Goal: Task Accomplishment & Management: Manage account settings

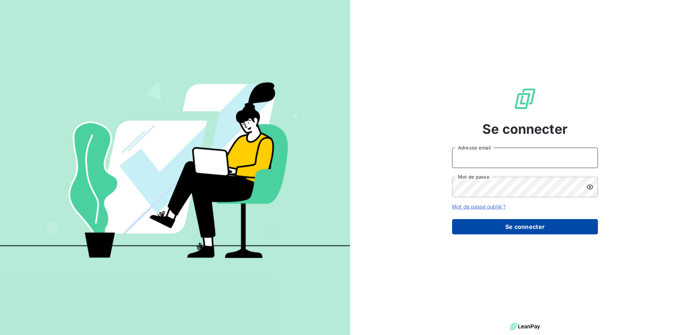
type input "[PERSON_NAME][EMAIL_ADDRESS][DOMAIN_NAME]"
click at [509, 225] on button "Se connecter" at bounding box center [525, 226] width 146 height 15
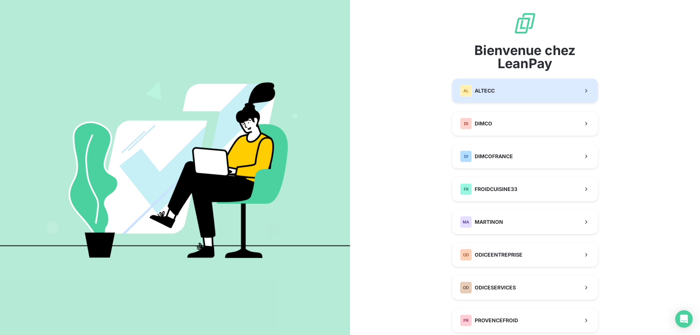
click at [538, 86] on button "AL ALTECC" at bounding box center [525, 91] width 146 height 24
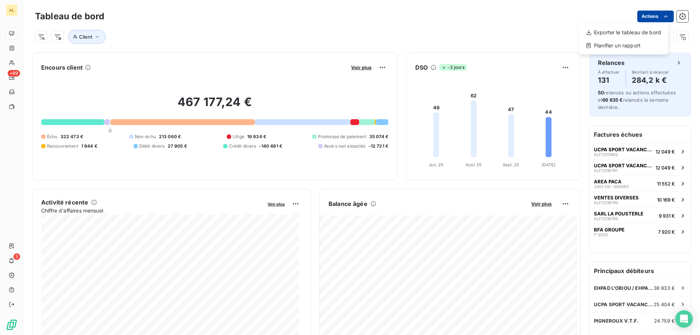
click at [665, 16] on html "AL +99 3 Tableau de bord Actions Exporter le tableau de bord Planifier un rappo…" at bounding box center [350, 167] width 700 height 335
click at [674, 15] on html "AL +99 3 Tableau de bord Actions Client Encours client Voir plus 467 177,24 € 0…" at bounding box center [350, 167] width 700 height 335
click at [679, 15] on icon "button" at bounding box center [682, 16] width 7 height 7
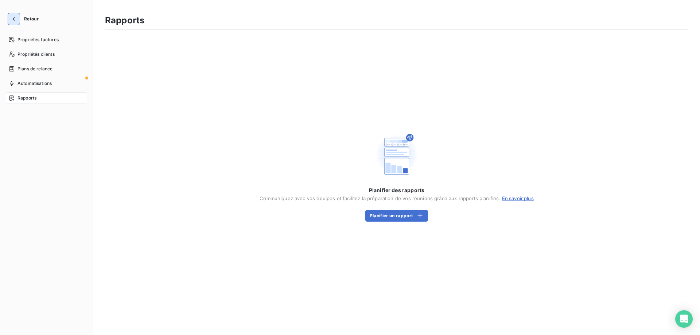
click at [16, 17] on icon "button" at bounding box center [13, 18] width 7 height 7
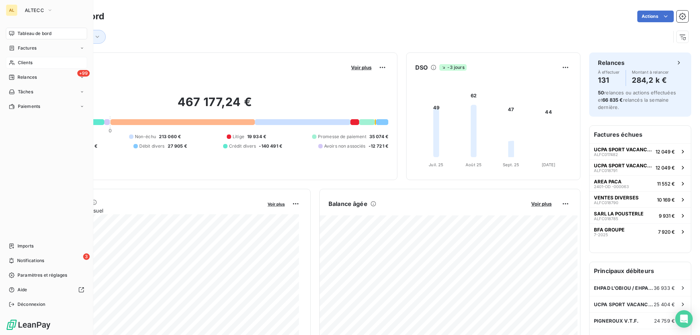
click at [27, 62] on span "Clients" at bounding box center [25, 62] width 15 height 7
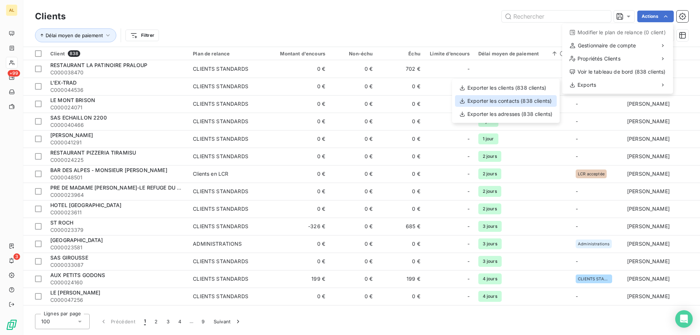
click at [523, 100] on div "Exporter les contacts (838 clients)" at bounding box center [506, 101] width 102 height 12
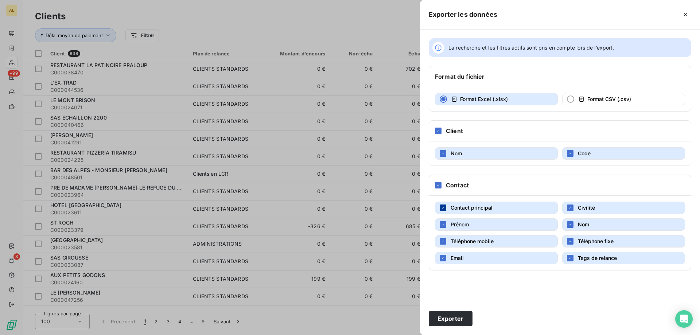
click at [441, 207] on icon "button" at bounding box center [443, 208] width 4 height 4
click at [441, 219] on button "Prénom" at bounding box center [496, 224] width 123 height 12
click at [566, 207] on button "Civilité" at bounding box center [623, 208] width 123 height 12
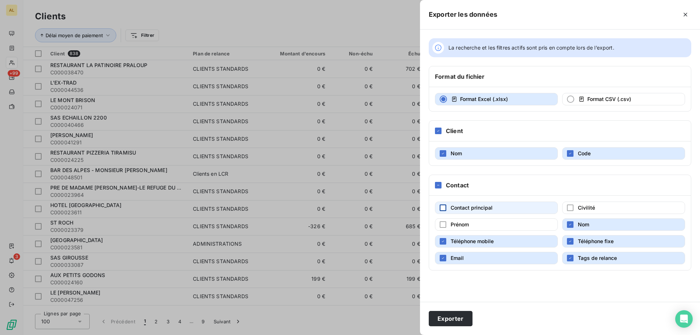
click at [567, 220] on button "Nom" at bounding box center [623, 224] width 123 height 12
click at [569, 223] on div "button" at bounding box center [570, 224] width 7 height 7
click at [572, 258] on div "button" at bounding box center [570, 258] width 7 height 7
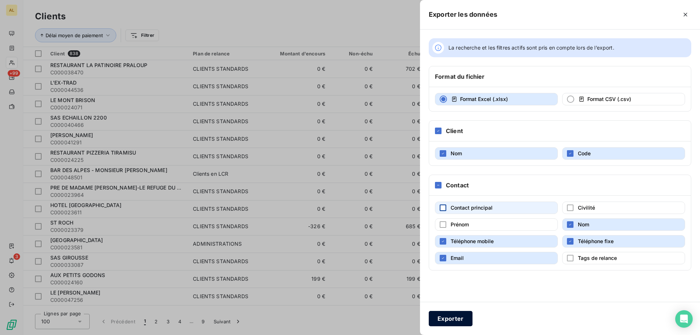
click at [463, 316] on button "Exporter" at bounding box center [451, 318] width 44 height 15
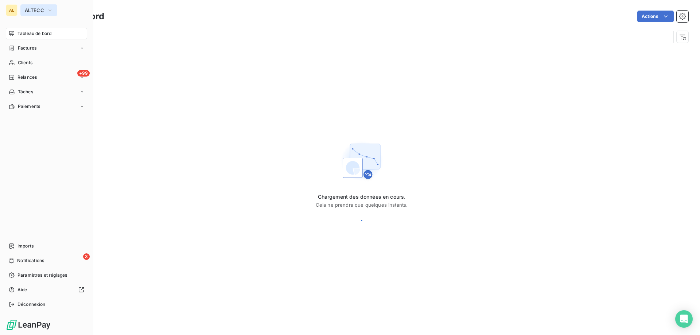
click at [26, 8] on span "ALTECC" at bounding box center [34, 10] width 19 height 6
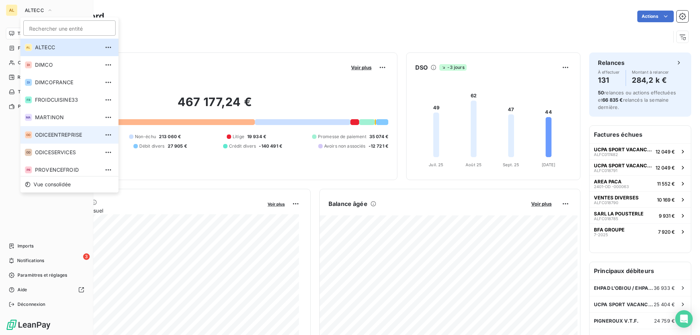
scroll to position [38, 0]
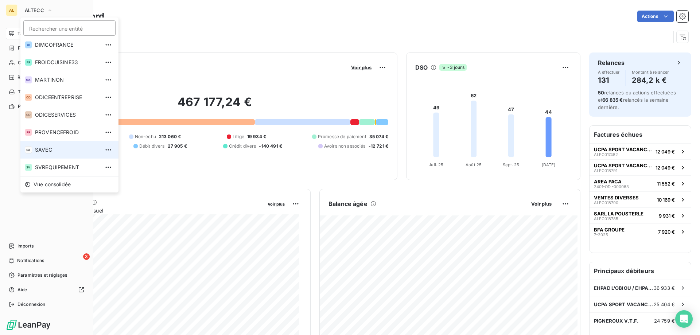
click at [56, 148] on span "SAVEC" at bounding box center [67, 149] width 65 height 7
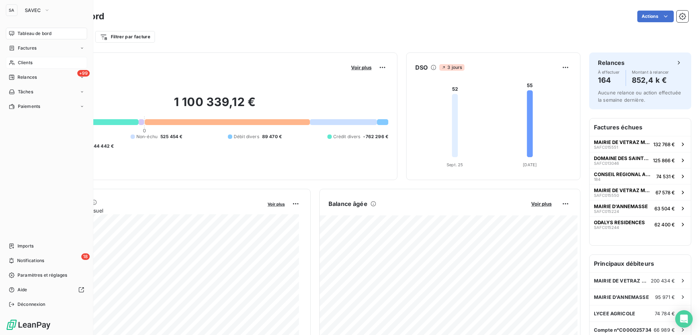
click at [29, 67] on div "Clients" at bounding box center [46, 63] width 81 height 12
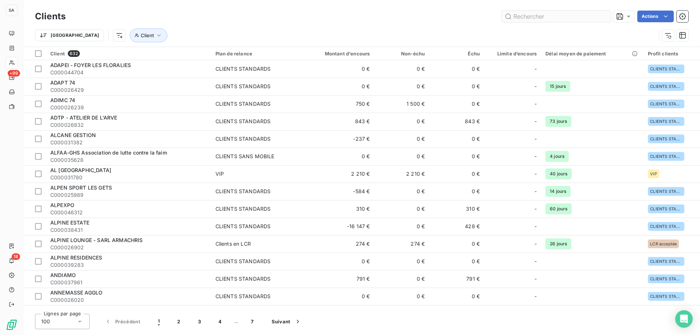
click at [522, 14] on input "text" at bounding box center [556, 17] width 109 height 12
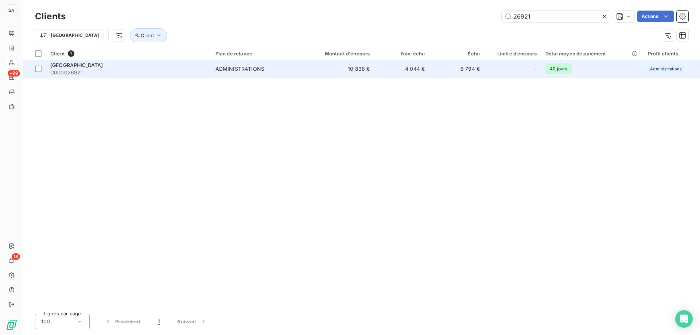
type input "26921"
click at [103, 63] on span "MAIRIE DE VILLE-LA-GRAND" at bounding box center [76, 65] width 53 height 6
